Goal: Leave review/rating

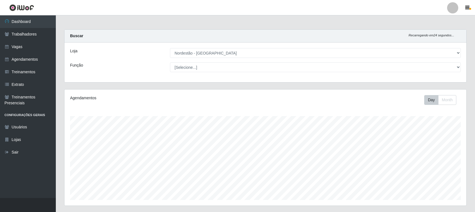
select select "420"
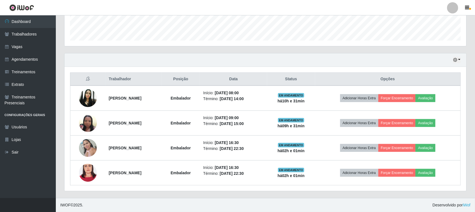
scroll to position [116, 402]
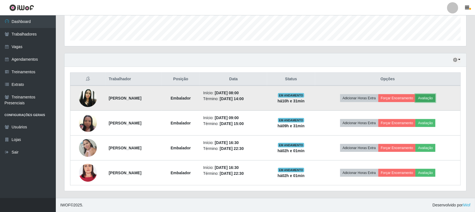
click at [436, 94] on button "Avaliação" at bounding box center [426, 98] width 20 height 8
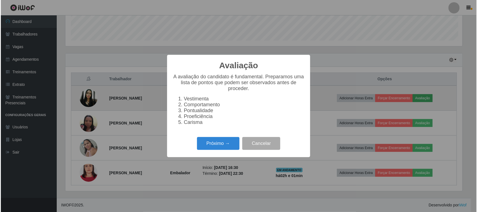
scroll to position [116, 398]
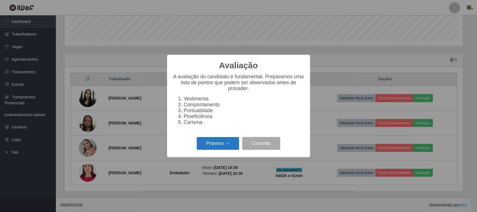
click at [221, 144] on button "Próximo →" at bounding box center [218, 143] width 42 height 13
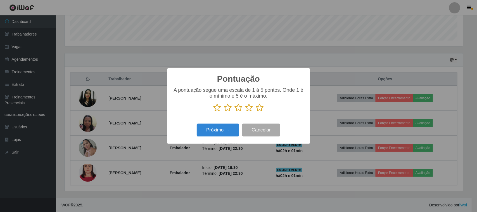
scroll to position [279092, 278809]
click at [264, 109] on p at bounding box center [239, 107] width 132 height 8
click at [258, 110] on icon at bounding box center [260, 107] width 8 height 8
click at [256, 112] on input "radio" at bounding box center [256, 112] width 0 height 0
click at [231, 129] on button "Próximo →" at bounding box center [218, 129] width 42 height 13
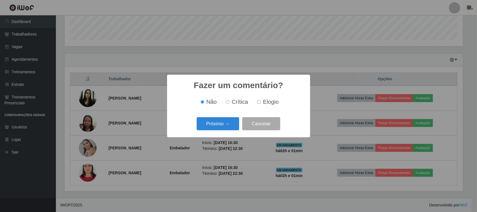
click at [265, 103] on span "Elogio" at bounding box center [271, 102] width 16 height 6
click at [261, 103] on input "Elogio" at bounding box center [259, 102] width 4 height 4
radio input "true"
click at [228, 123] on button "Próximo →" at bounding box center [218, 123] width 42 height 13
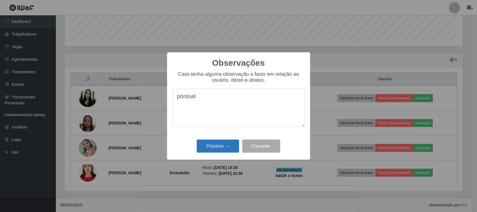
type textarea "pontual"
click at [226, 148] on button "Próximo →" at bounding box center [218, 145] width 42 height 13
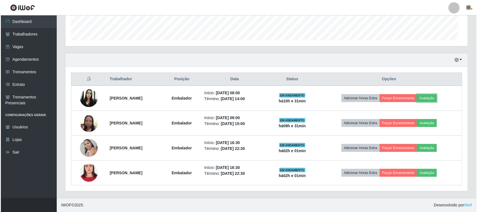
scroll to position [116, 402]
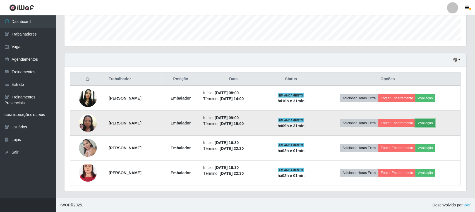
click at [433, 123] on button "Avaliação" at bounding box center [426, 123] width 20 height 8
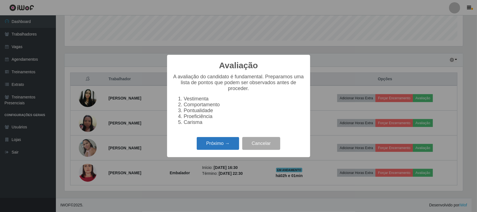
click at [217, 147] on button "Próximo →" at bounding box center [218, 143] width 42 height 13
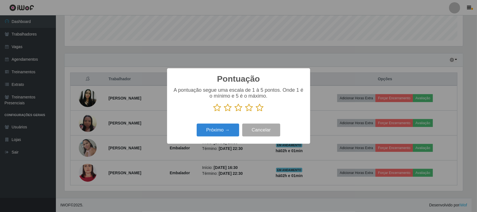
scroll to position [279092, 278809]
click at [259, 110] on icon at bounding box center [260, 107] width 8 height 8
click at [256, 112] on input "radio" at bounding box center [256, 112] width 0 height 0
click at [224, 126] on button "Próximo →" at bounding box center [218, 129] width 42 height 13
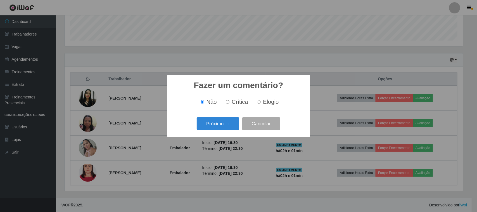
click at [264, 103] on span "Elogio" at bounding box center [271, 102] width 16 height 6
click at [261, 103] on input "Elogio" at bounding box center [259, 102] width 4 height 4
radio input "true"
click at [224, 125] on button "Próximo →" at bounding box center [218, 123] width 42 height 13
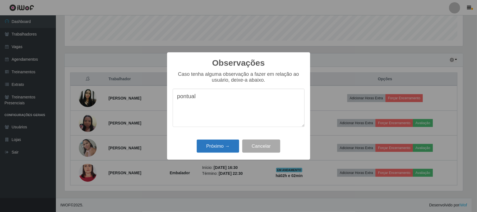
type textarea "pontual"
click at [218, 145] on button "Próximo →" at bounding box center [218, 145] width 42 height 13
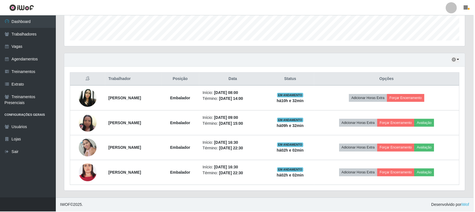
scroll to position [116, 402]
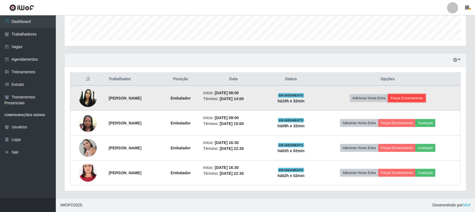
click at [415, 101] on button "Forçar Encerramento" at bounding box center [406, 98] width 37 height 8
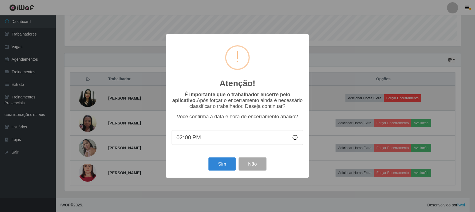
scroll to position [116, 398]
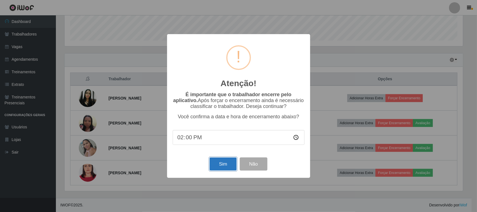
click at [228, 162] on button "Sim" at bounding box center [222, 163] width 27 height 13
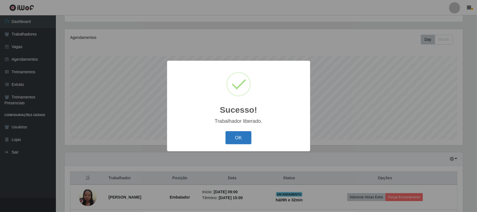
click at [239, 138] on button "OK" at bounding box center [238, 137] width 26 height 13
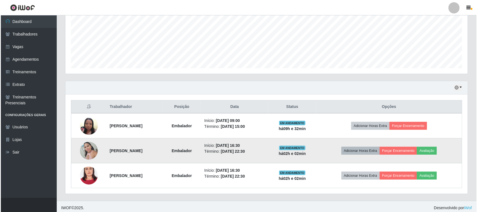
scroll to position [135, 0]
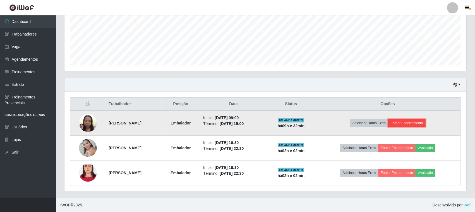
click at [417, 124] on button "Forçar Encerramento" at bounding box center [406, 123] width 37 height 8
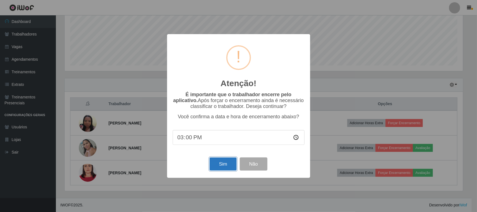
click at [219, 162] on button "Sim" at bounding box center [222, 163] width 27 height 13
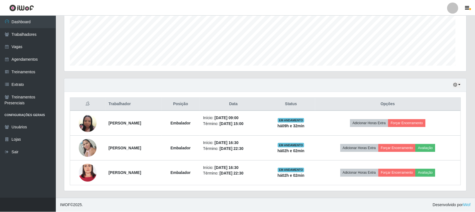
scroll to position [0, 0]
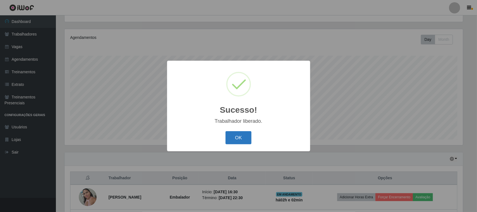
click at [235, 138] on button "OK" at bounding box center [238, 137] width 26 height 13
